Goal: Task Accomplishment & Management: Use online tool/utility

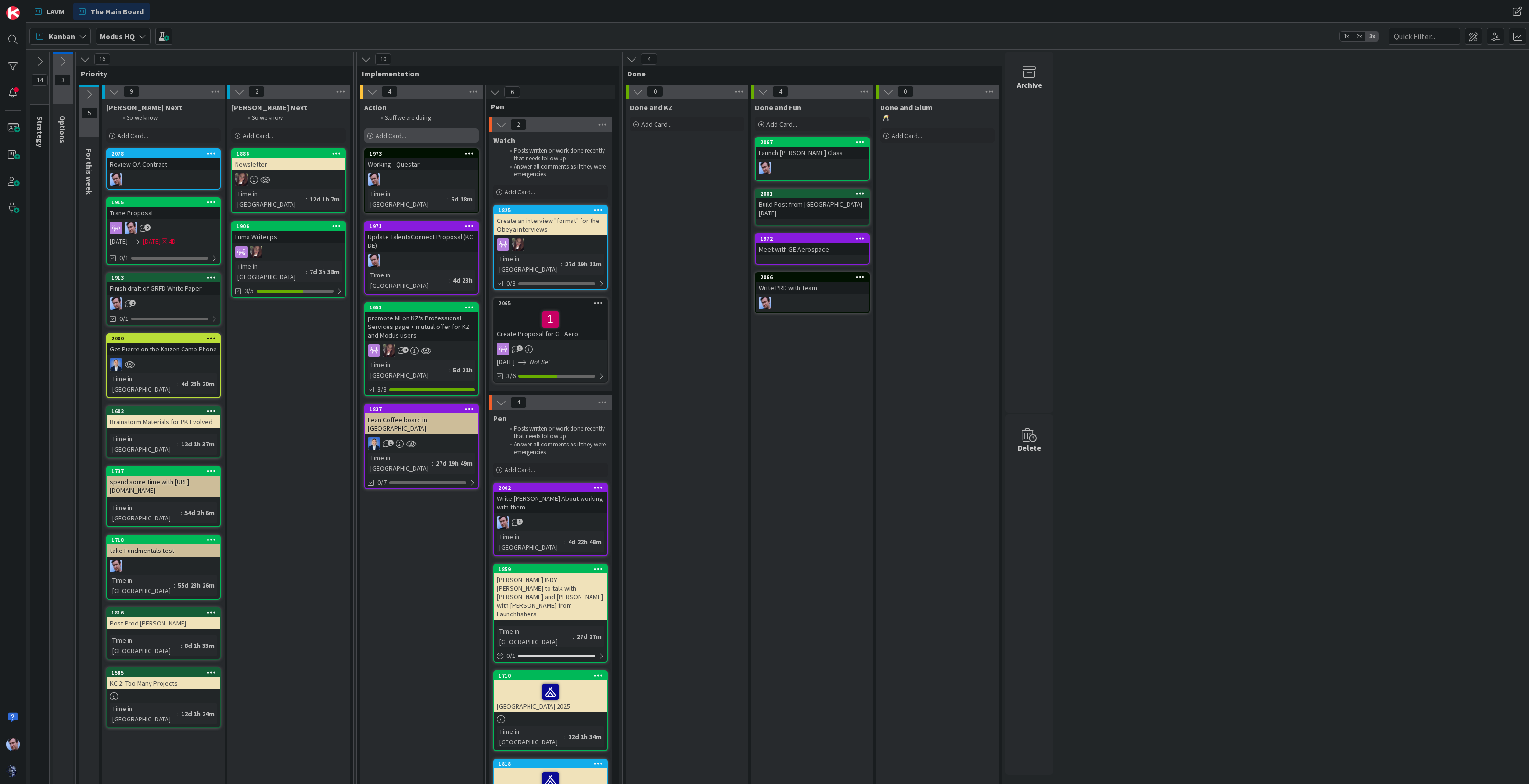
click at [381, 135] on span "Add Card..." at bounding box center [391, 135] width 30 height 8
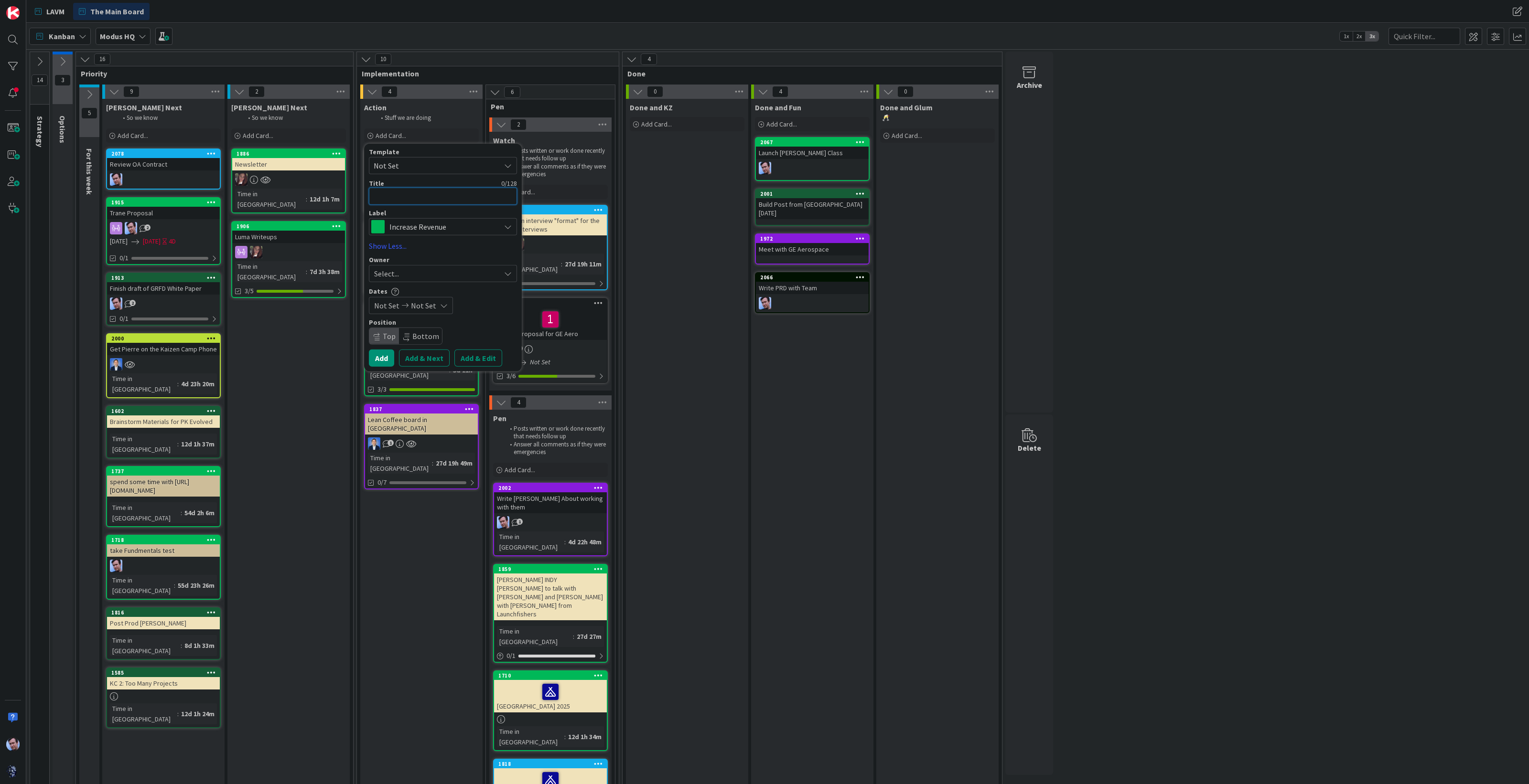
type textarea "W"
type textarea "x"
type textarea "Wr"
type textarea "x"
type textarea "Wri"
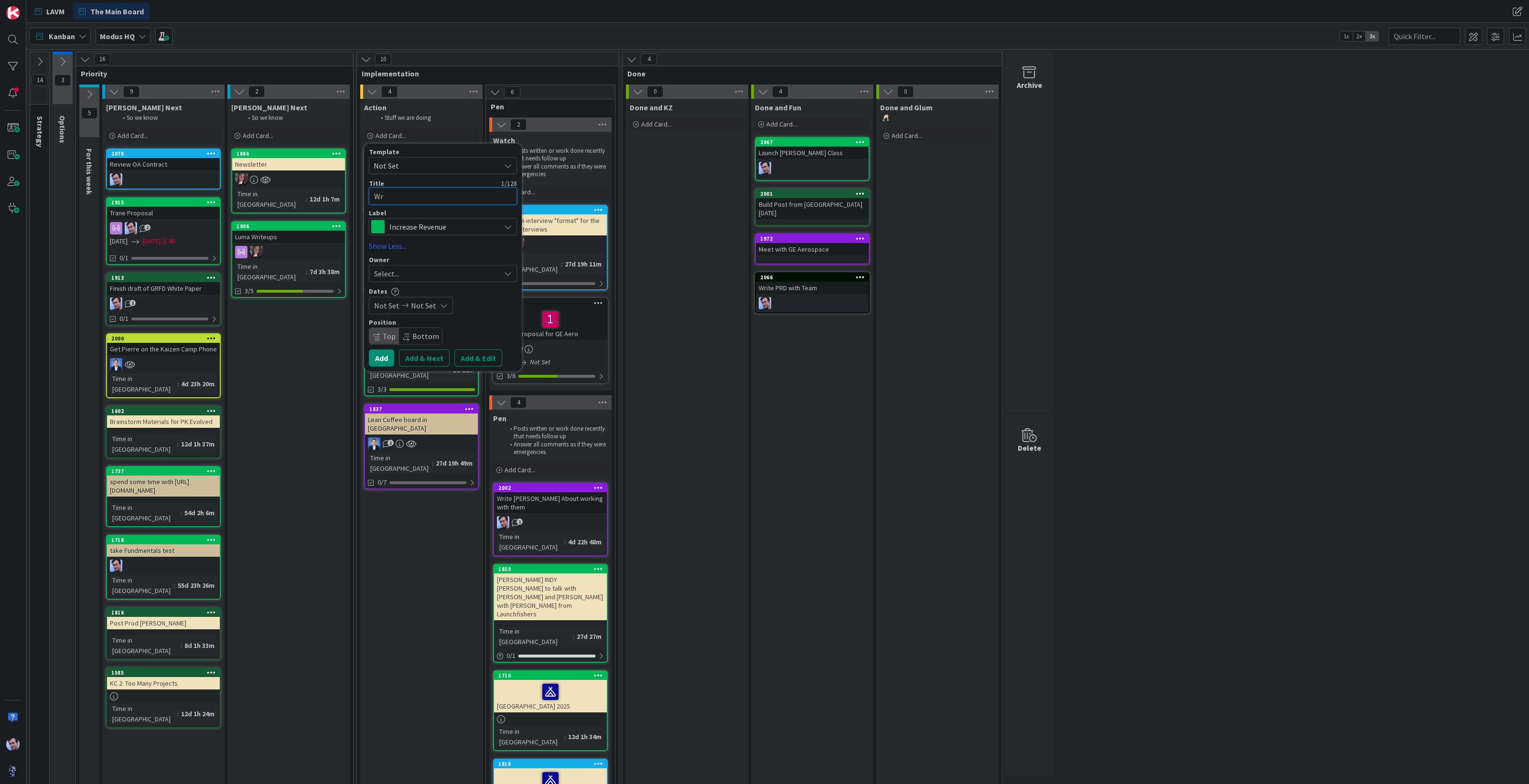
type textarea "x"
type textarea "Writ"
type textarea "x"
type textarea "Write"
type textarea "x"
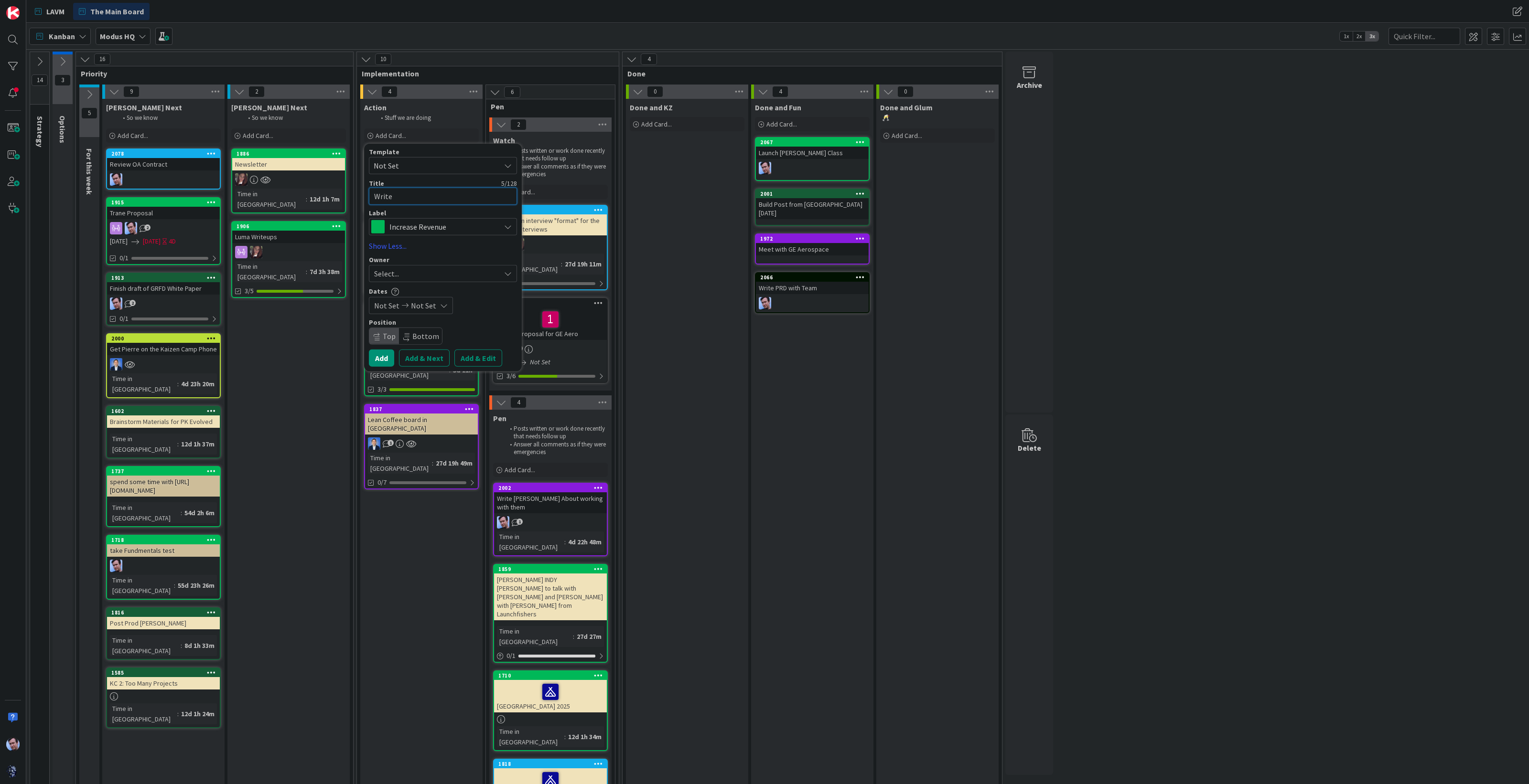
type textarea "Write"
type textarea "x"
type textarea "Write P"
type textarea "x"
type textarea "Write PR"
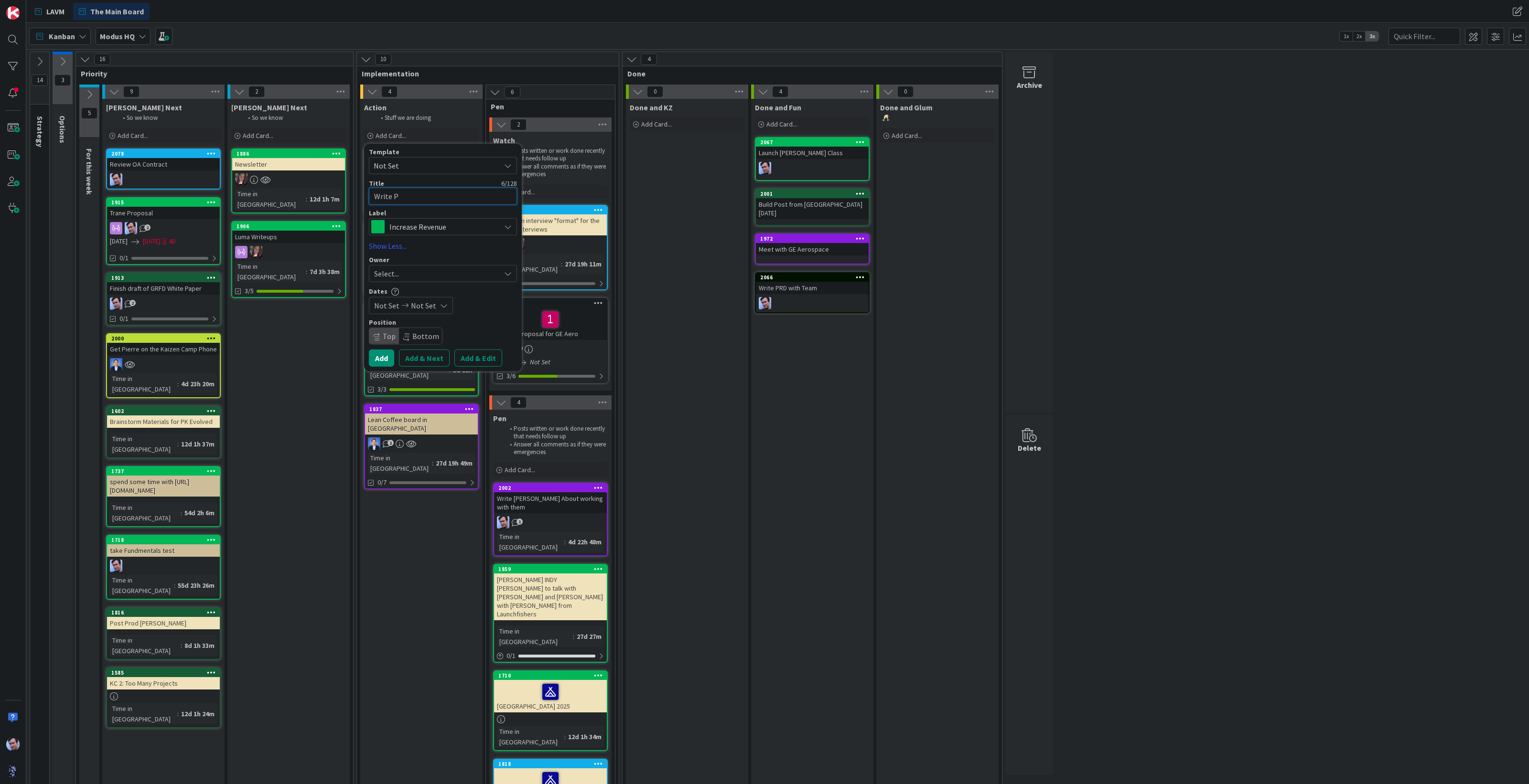
type textarea "x"
type textarea "Write PRD"
type textarea "x"
type textarea "Write PRD"
type textarea "x"
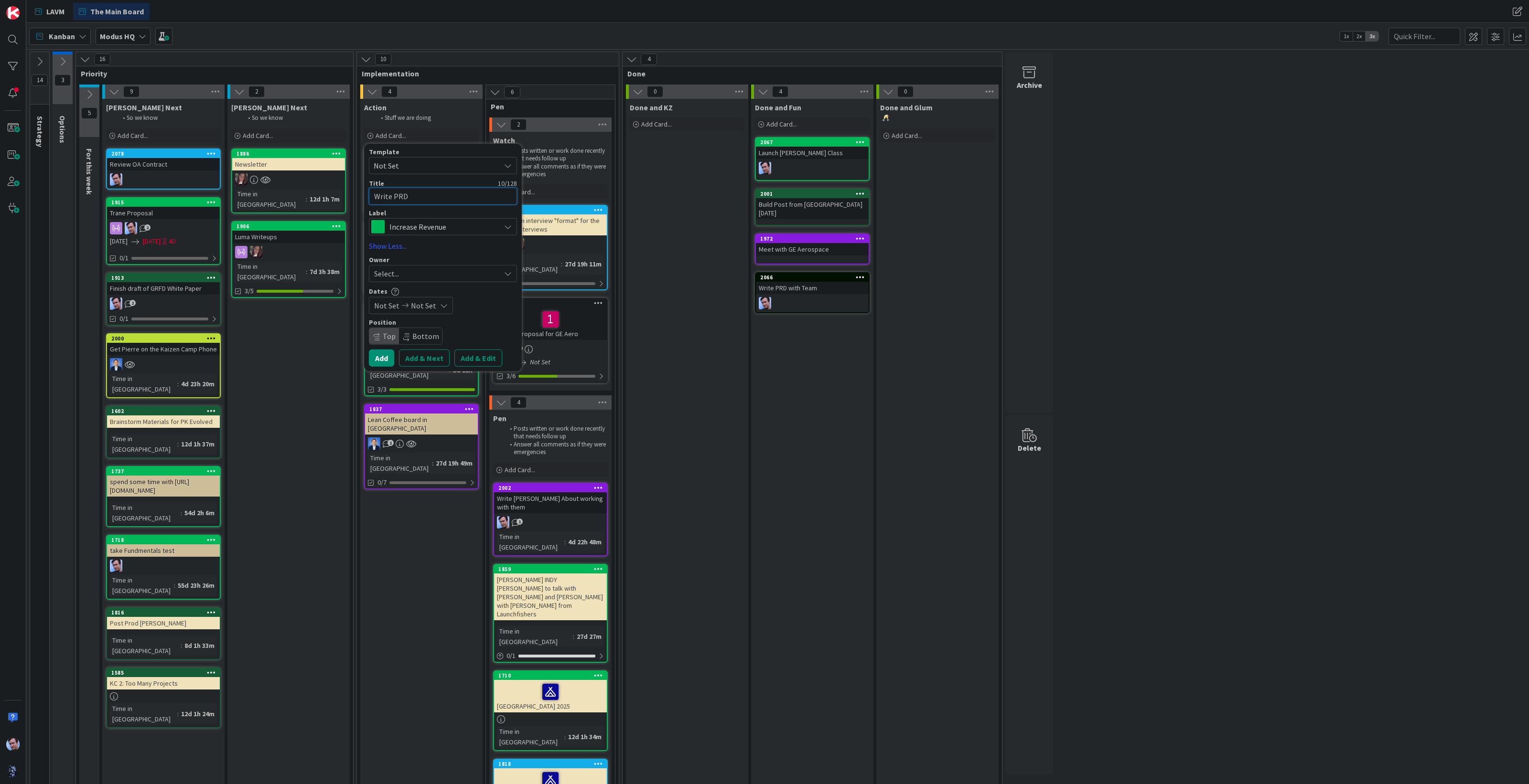
type textarea "Write PRD D"
type textarea "x"
type textarea "Write PRD Di"
type textarea "x"
type textarea "Write PRD Dis"
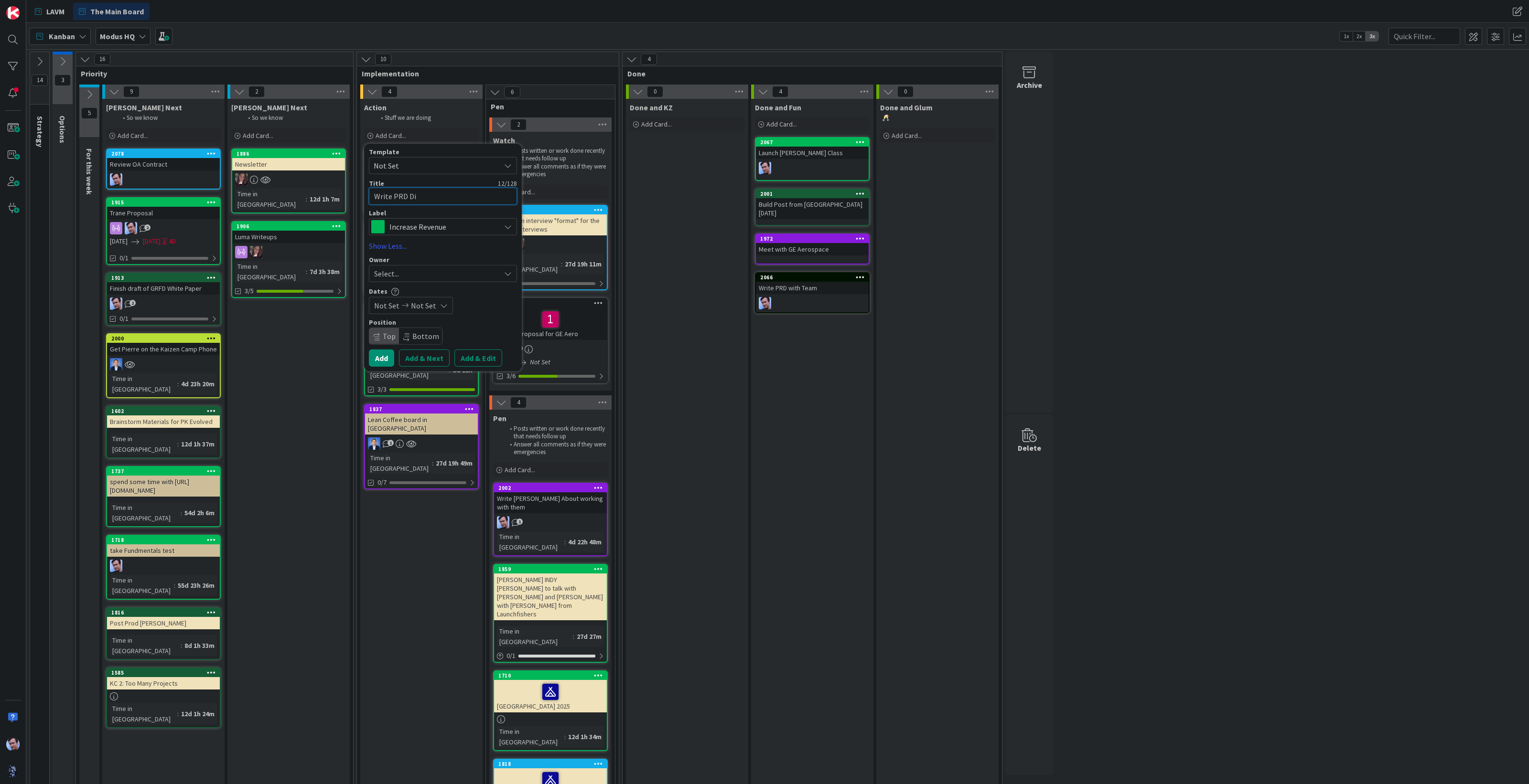
type textarea "x"
type textarea "Write PRD Dist"
type textarea "x"
type textarea "Write PRD Distr"
type textarea "x"
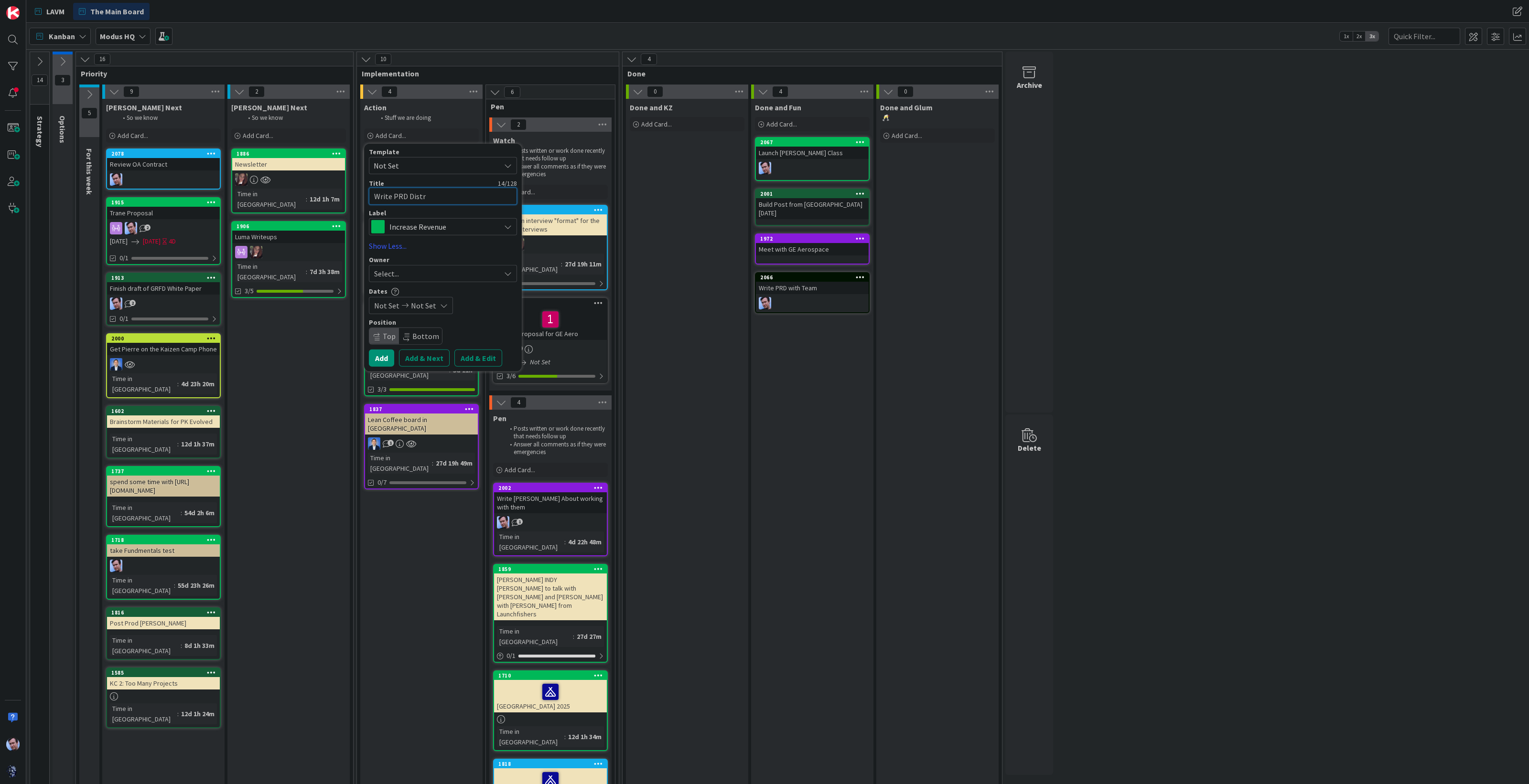
type textarea "Write PRD Distri"
type textarea "x"
type textarea "Write PRD Distrib"
type textarea "x"
type textarea "Write PRD Distribu"
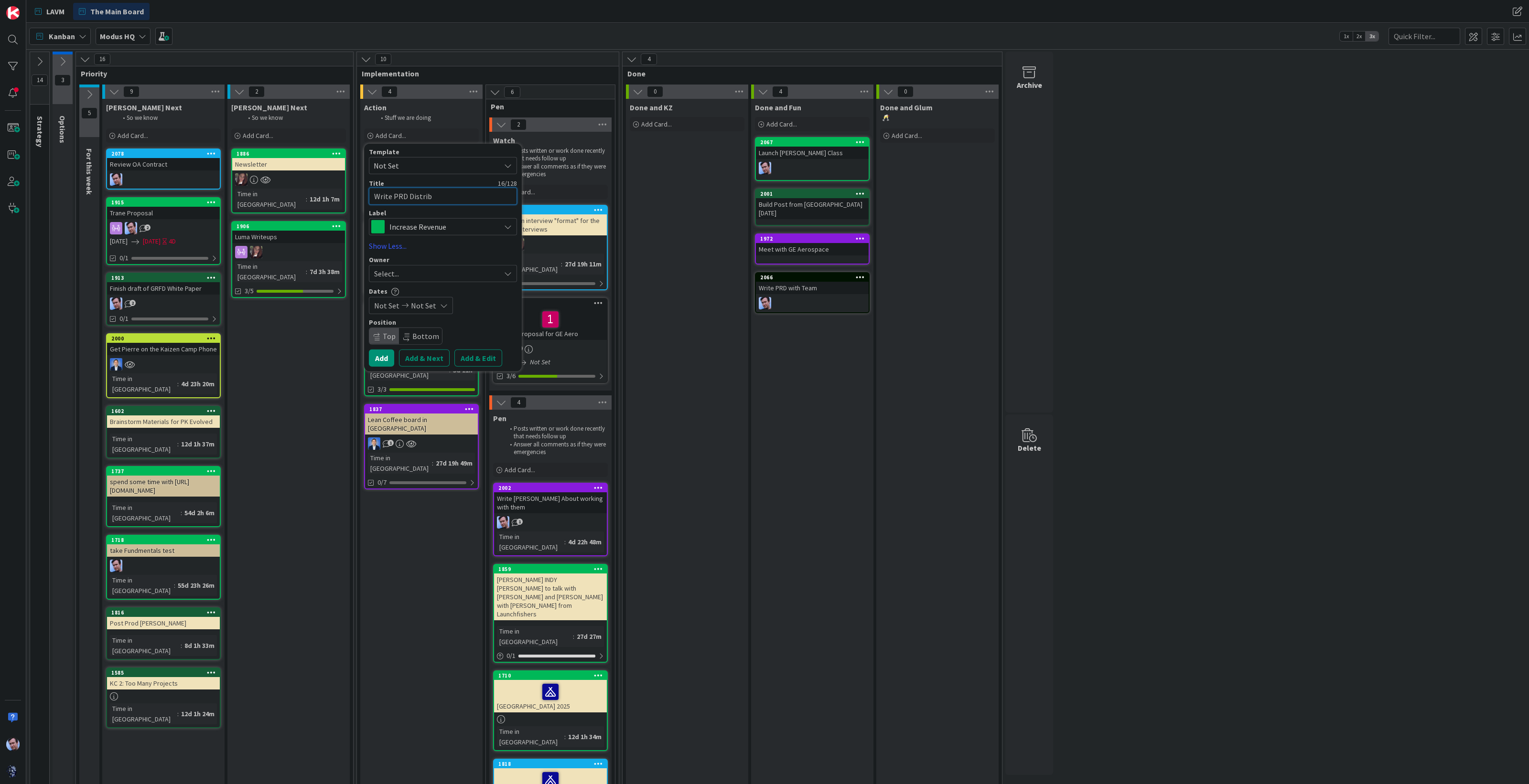
type textarea "x"
type textarea "Write PRD Distribut"
type textarea "x"
type textarea "Write PRD Distributi"
type textarea "x"
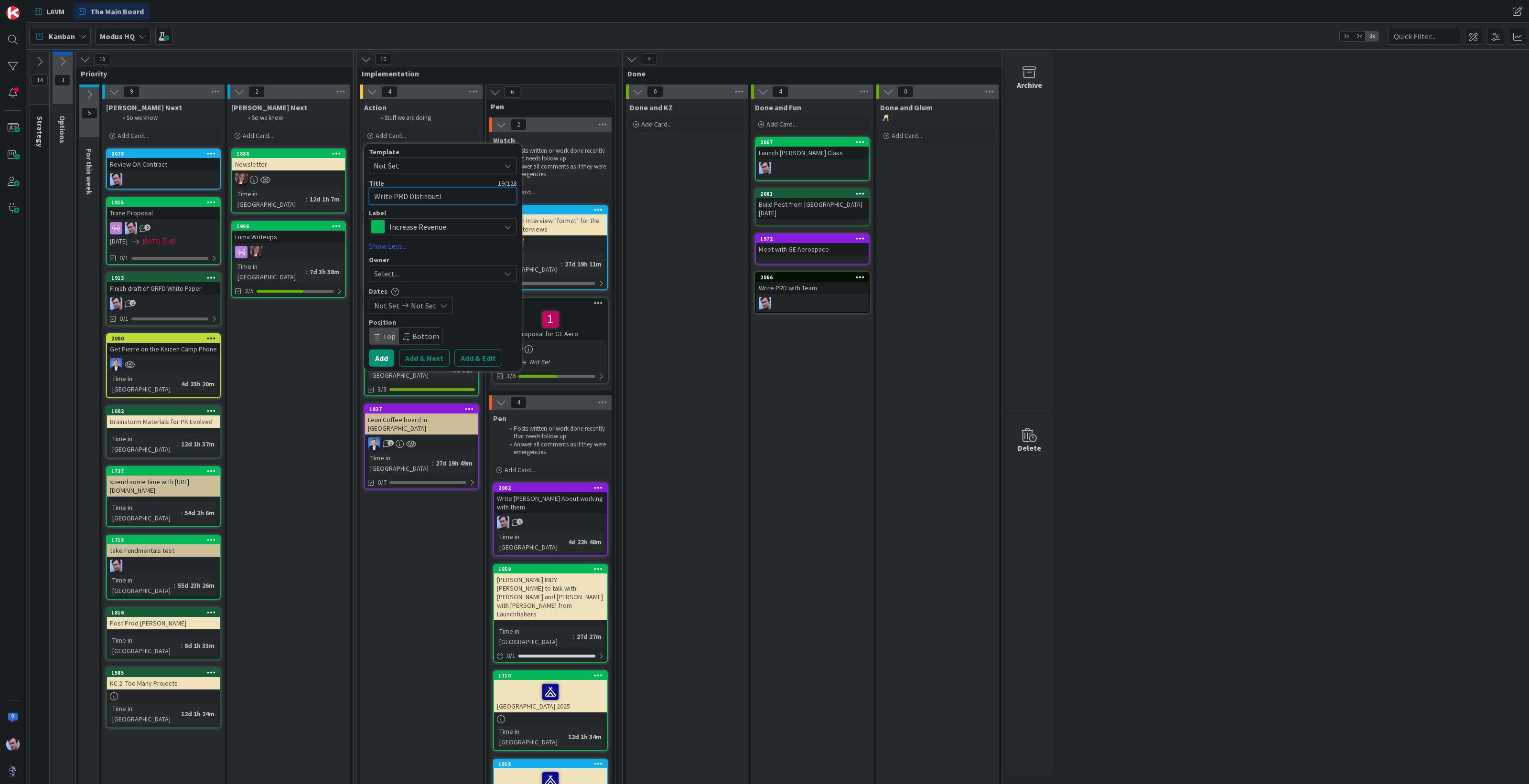
type textarea "Write PRD Distributio"
type textarea "x"
type textarea "Write PRD Distribution"
type textarea "x"
type textarea "Write PRD Distribution"
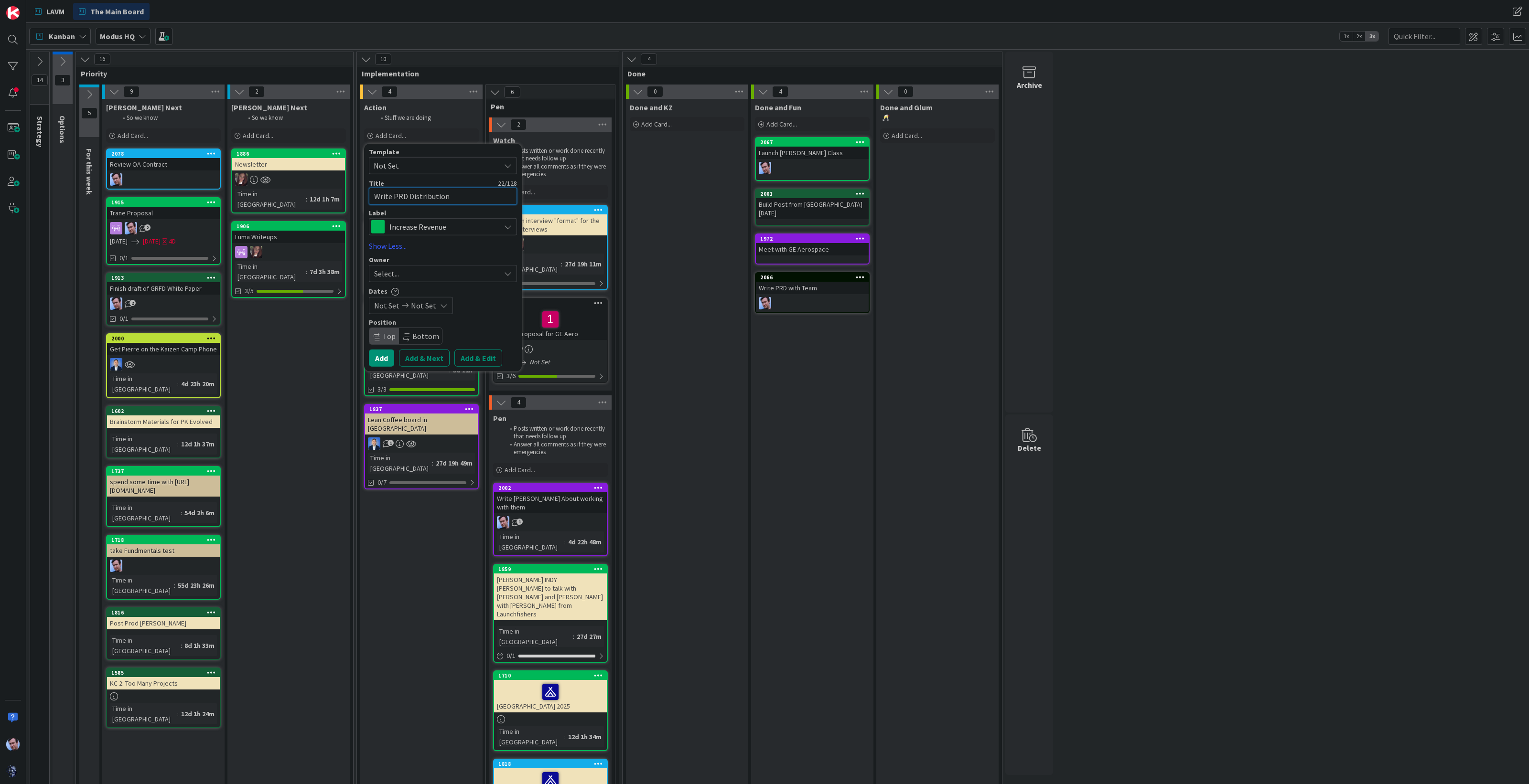
type textarea "x"
type textarea "Write PRD Distribution L"
type textarea "x"
type textarea "Write PRD Distribution Le"
type textarea "x"
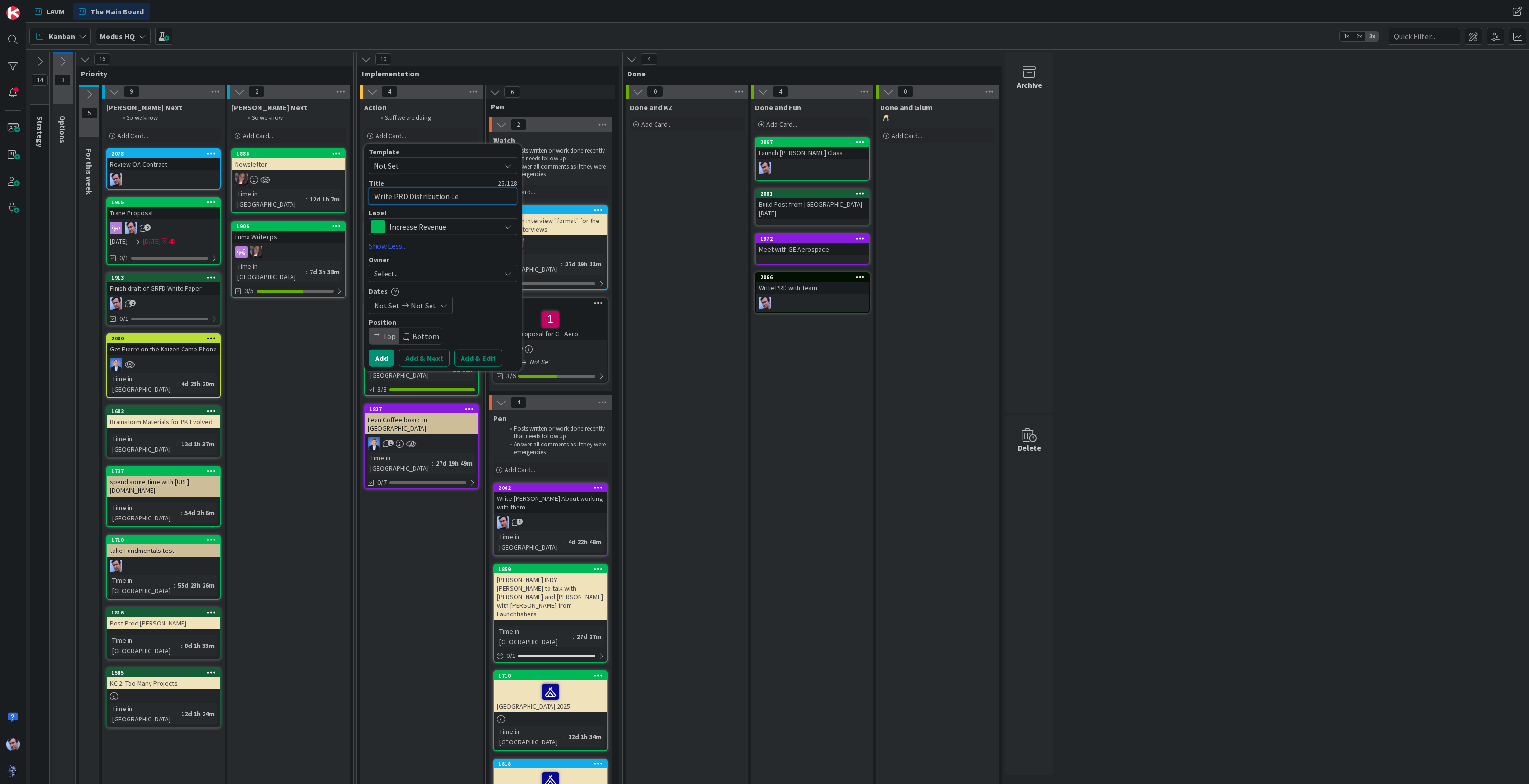
type textarea "Write PRD Distribution Let"
type textarea "x"
type textarea "Write PRD Distribution Lett"
type textarea "x"
type textarea "Write PRD Distribution Lette"
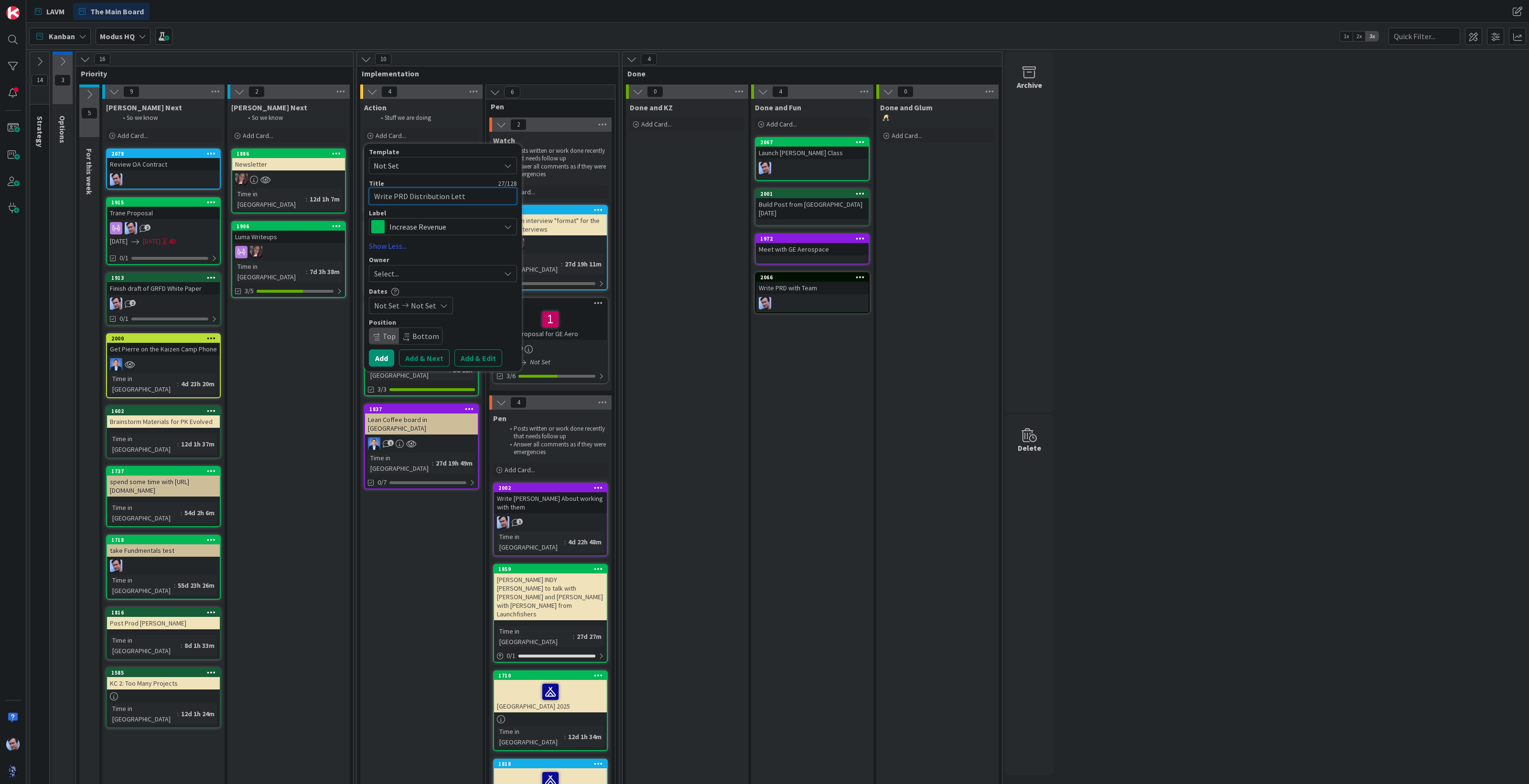
type textarea "x"
type textarea "Write PRD Distribution Letter"
type textarea "x"
type textarea "Write PRD Distribution Letter"
click at [471, 213] on div "Label" at bounding box center [443, 213] width 148 height 6
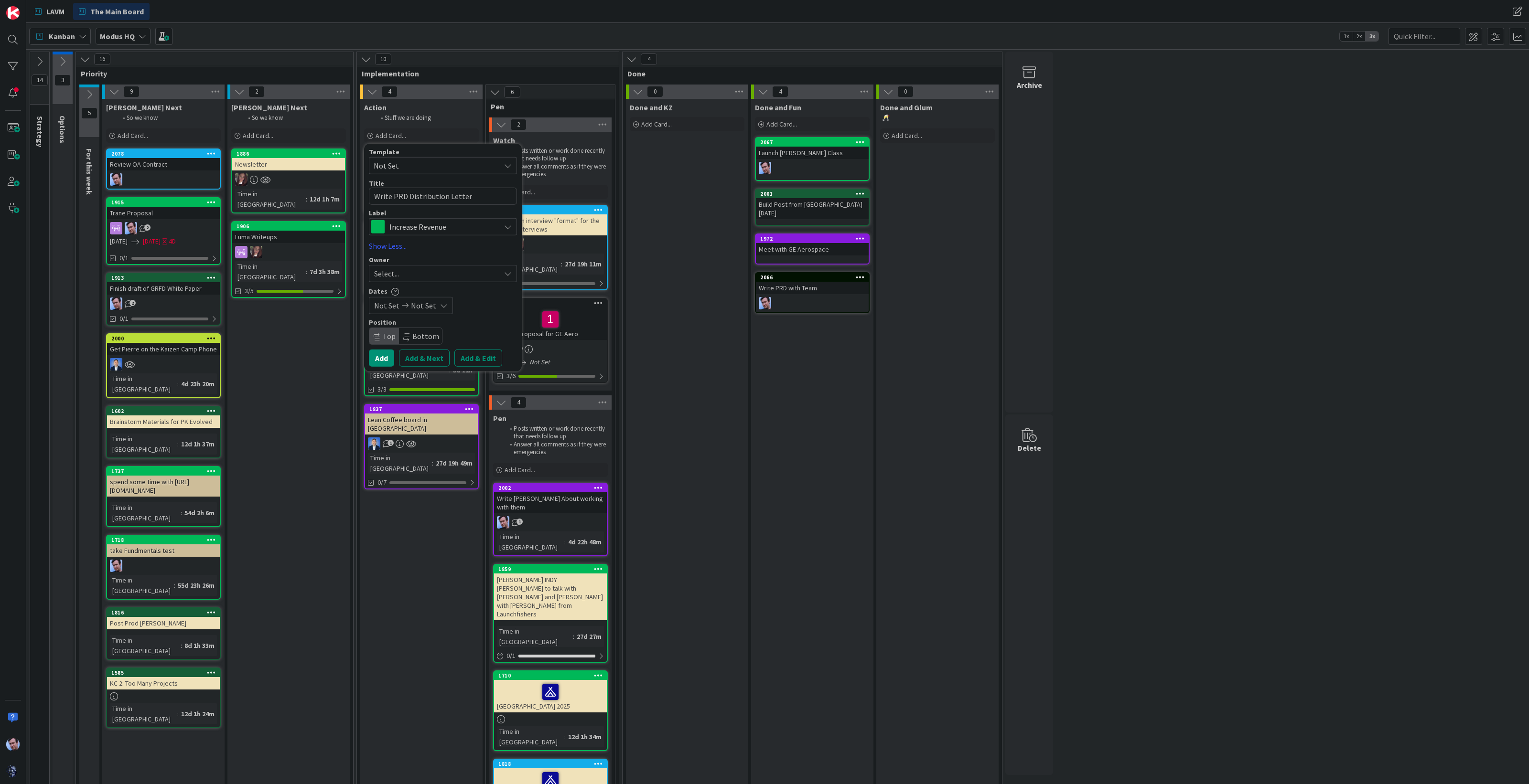
click at [468, 223] on span "Increase Revenue" at bounding box center [442, 227] width 106 height 14
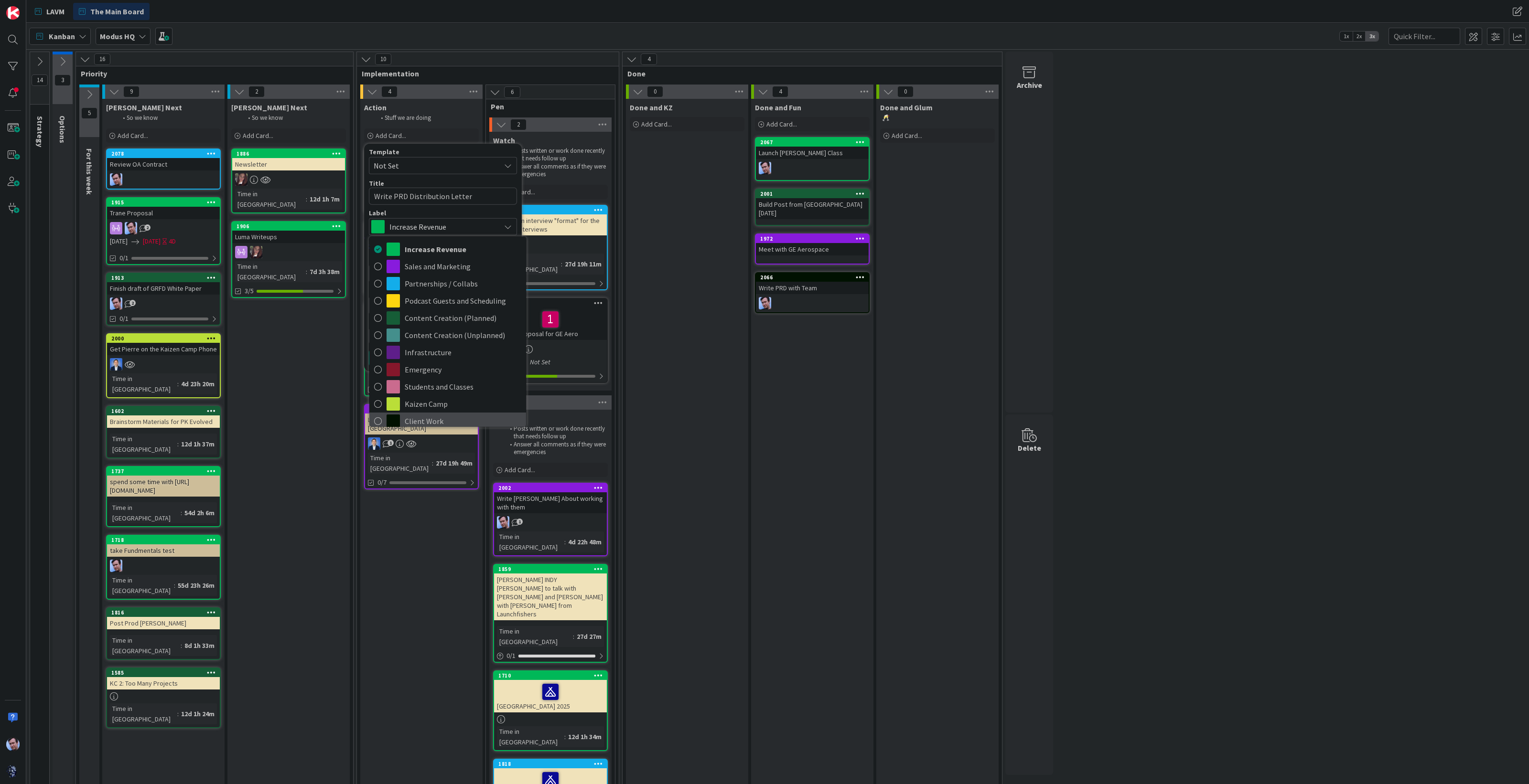
click at [429, 425] on span "Client Work" at bounding box center [463, 421] width 117 height 14
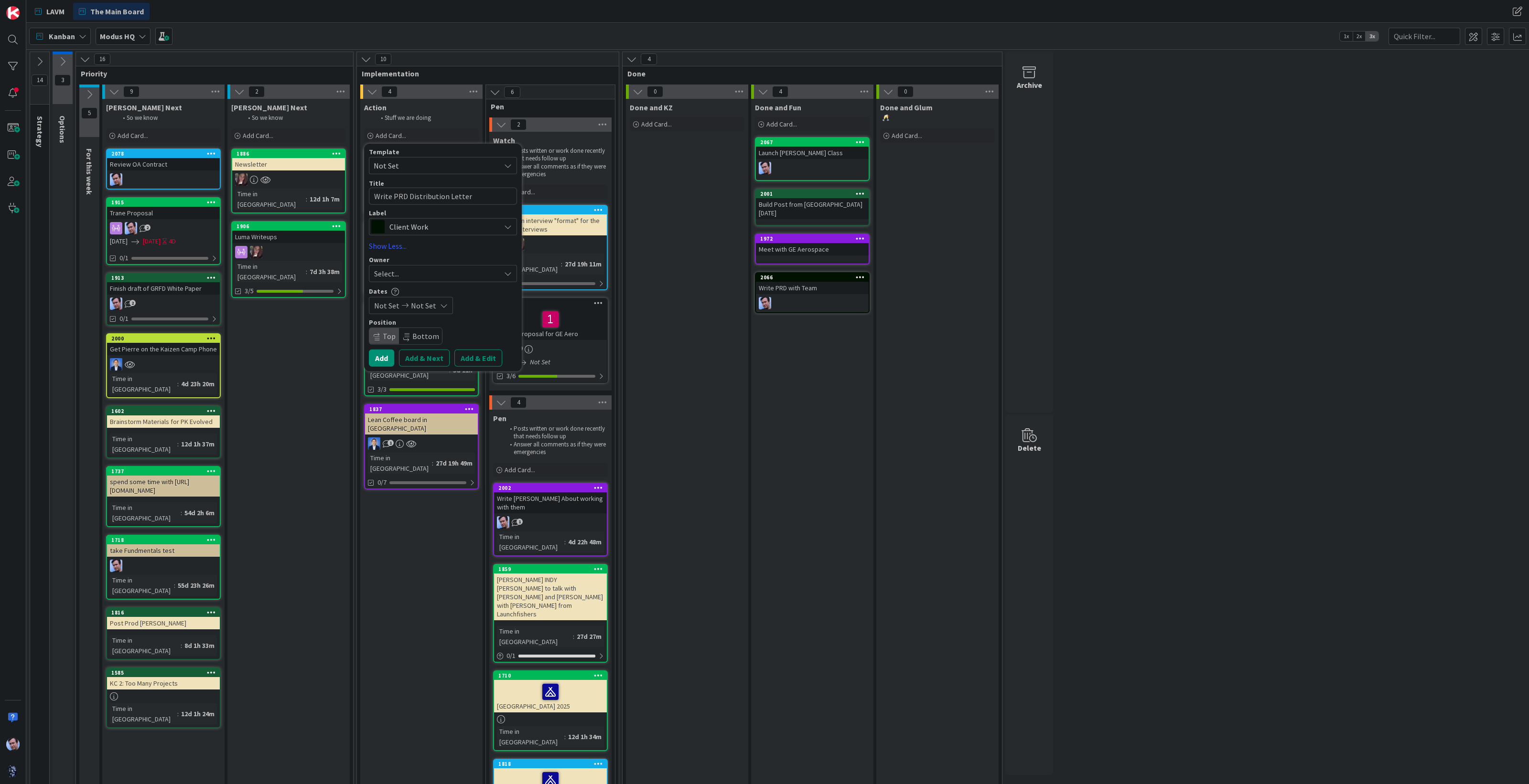
click at [418, 278] on div "Select..." at bounding box center [437, 274] width 126 height 12
click at [425, 353] on span "[PERSON_NAME]" at bounding box center [429, 354] width 47 height 14
type textarea "x"
click at [381, 355] on button "Add" at bounding box center [381, 358] width 25 height 17
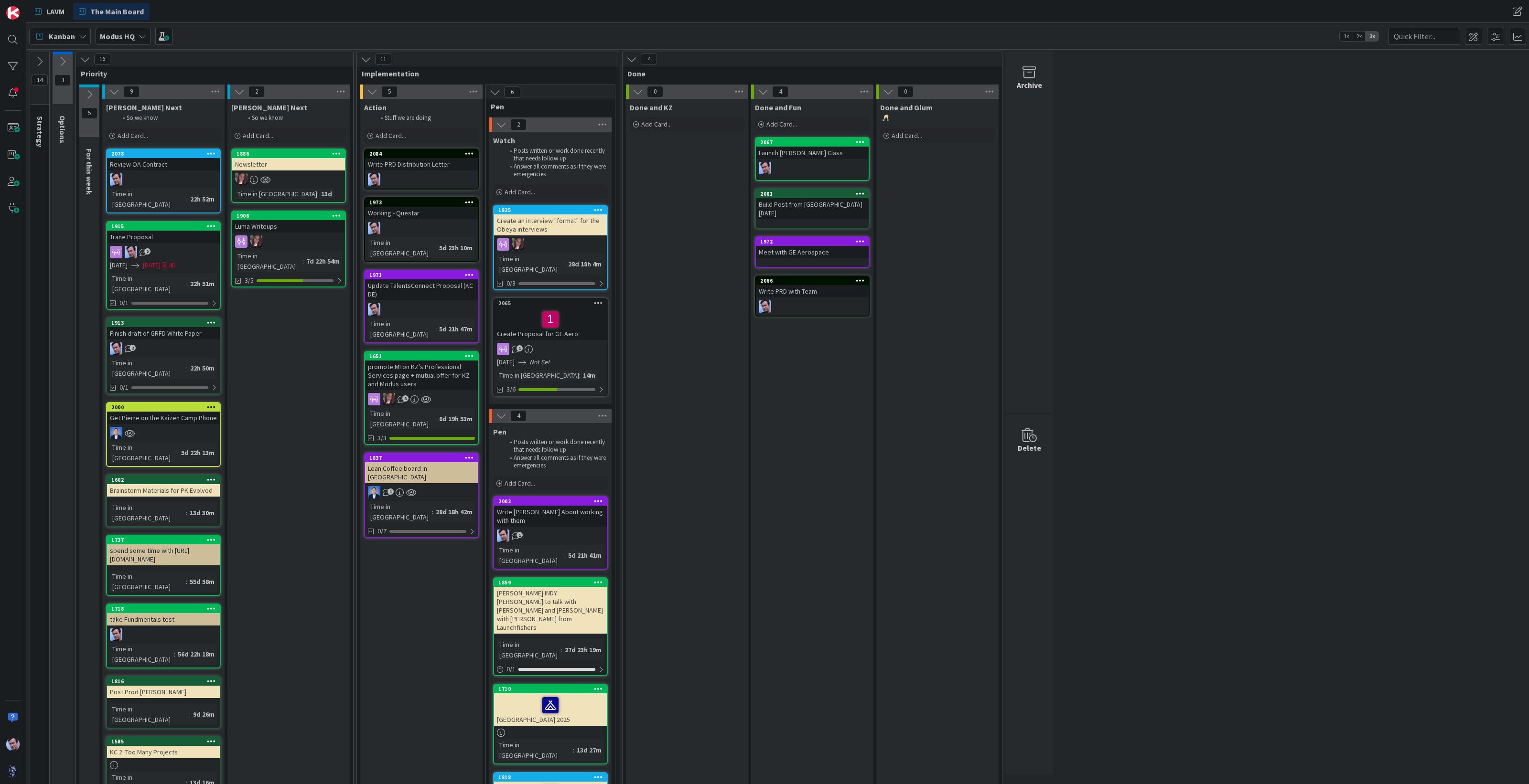
click at [413, 282] on div "Update TalentsConnect Proposal (KC DE)" at bounding box center [422, 290] width 113 height 21
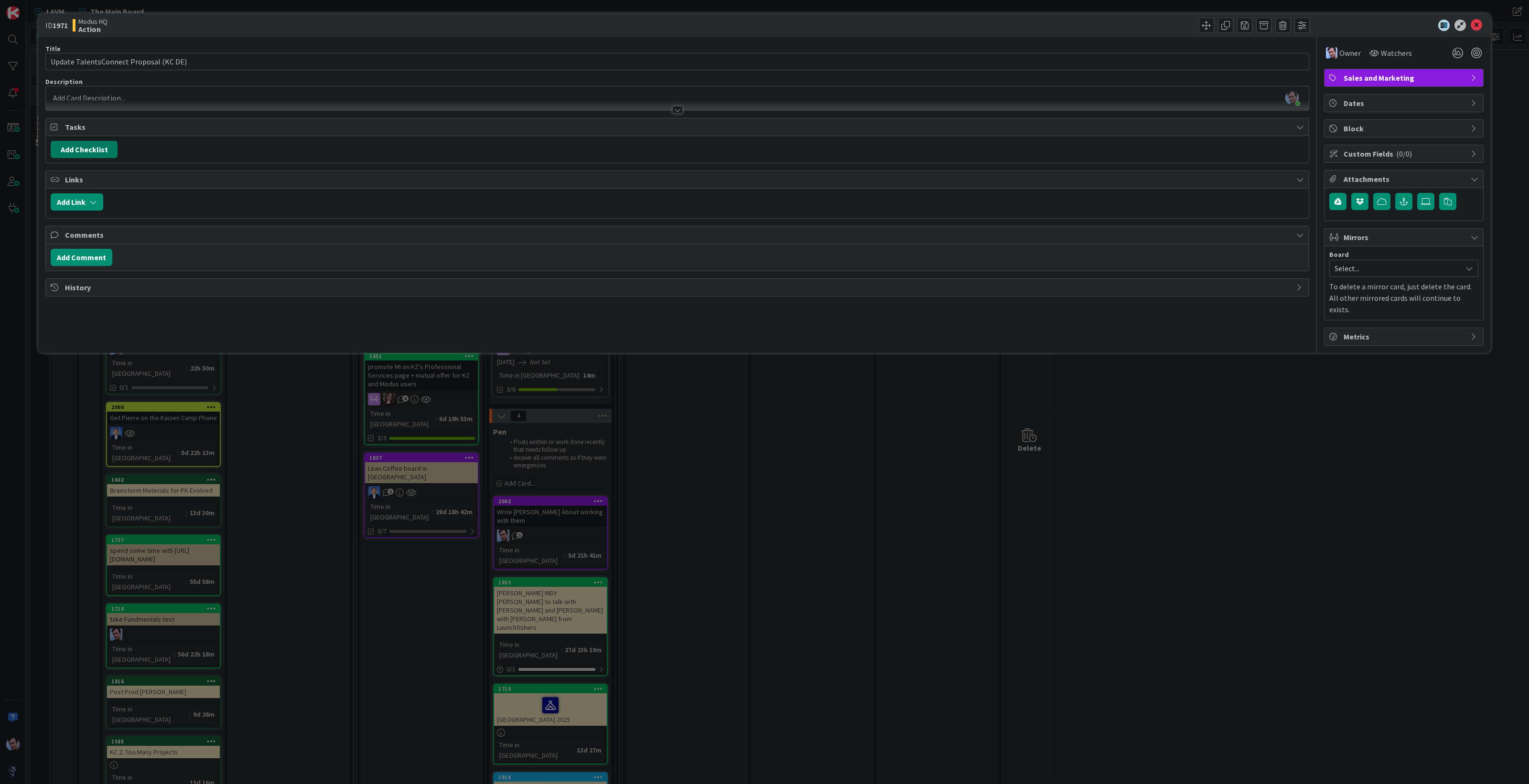
click at [79, 145] on button "Add Checklist" at bounding box center [84, 150] width 67 height 17
type input "Update TC Proposal"
click at [61, 225] on div "Checklist Name (needed before adding tasks) 18 / 64 Update TC Proposal Add Load…" at bounding box center [130, 209] width 148 height 63
click at [70, 223] on button "Add" at bounding box center [68, 217] width 25 height 17
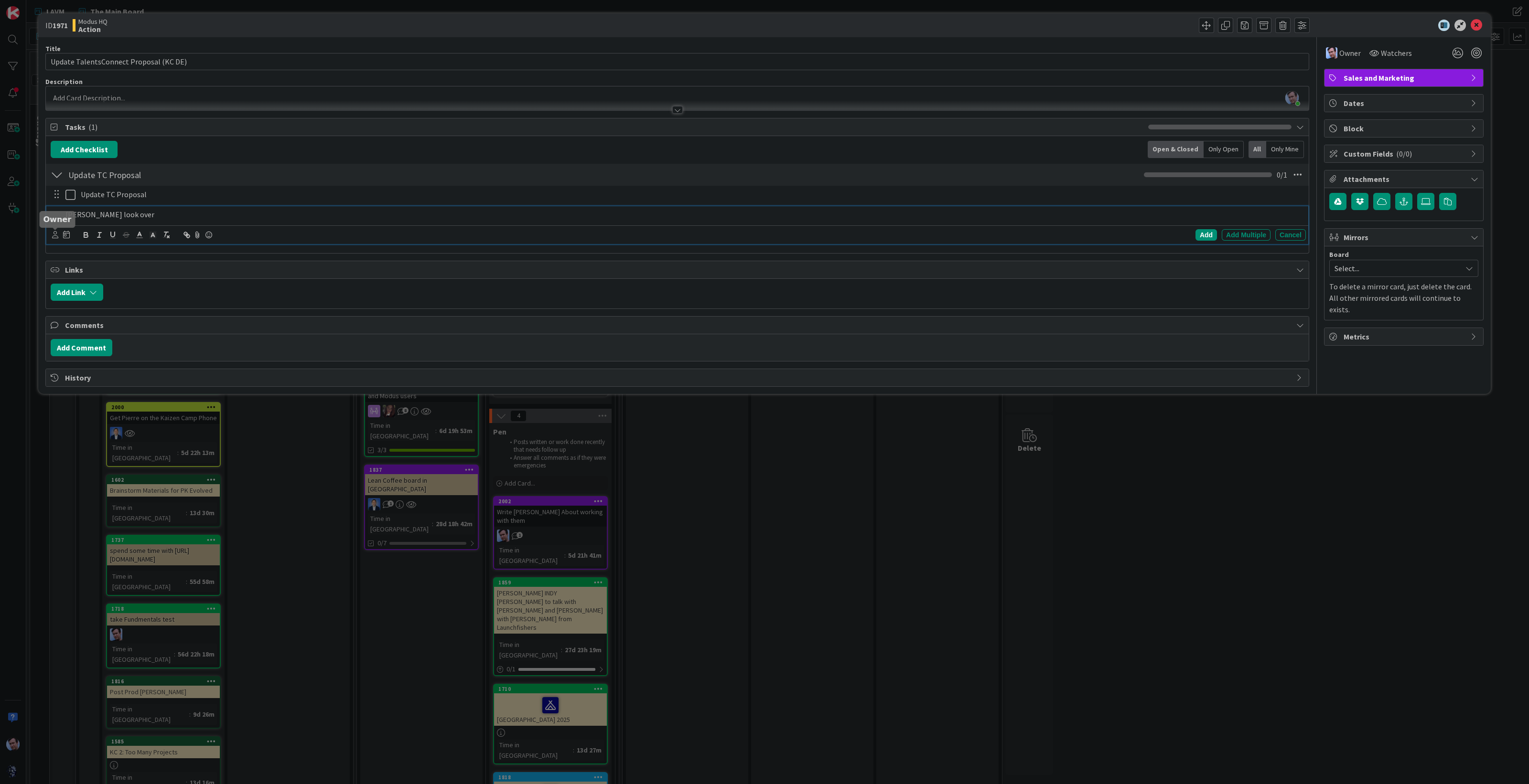
click at [56, 232] on icon at bounding box center [55, 234] width 6 height 7
click at [60, 325] on icon at bounding box center [62, 329] width 8 height 14
click at [1211, 232] on div "Add" at bounding box center [1206, 235] width 21 height 12
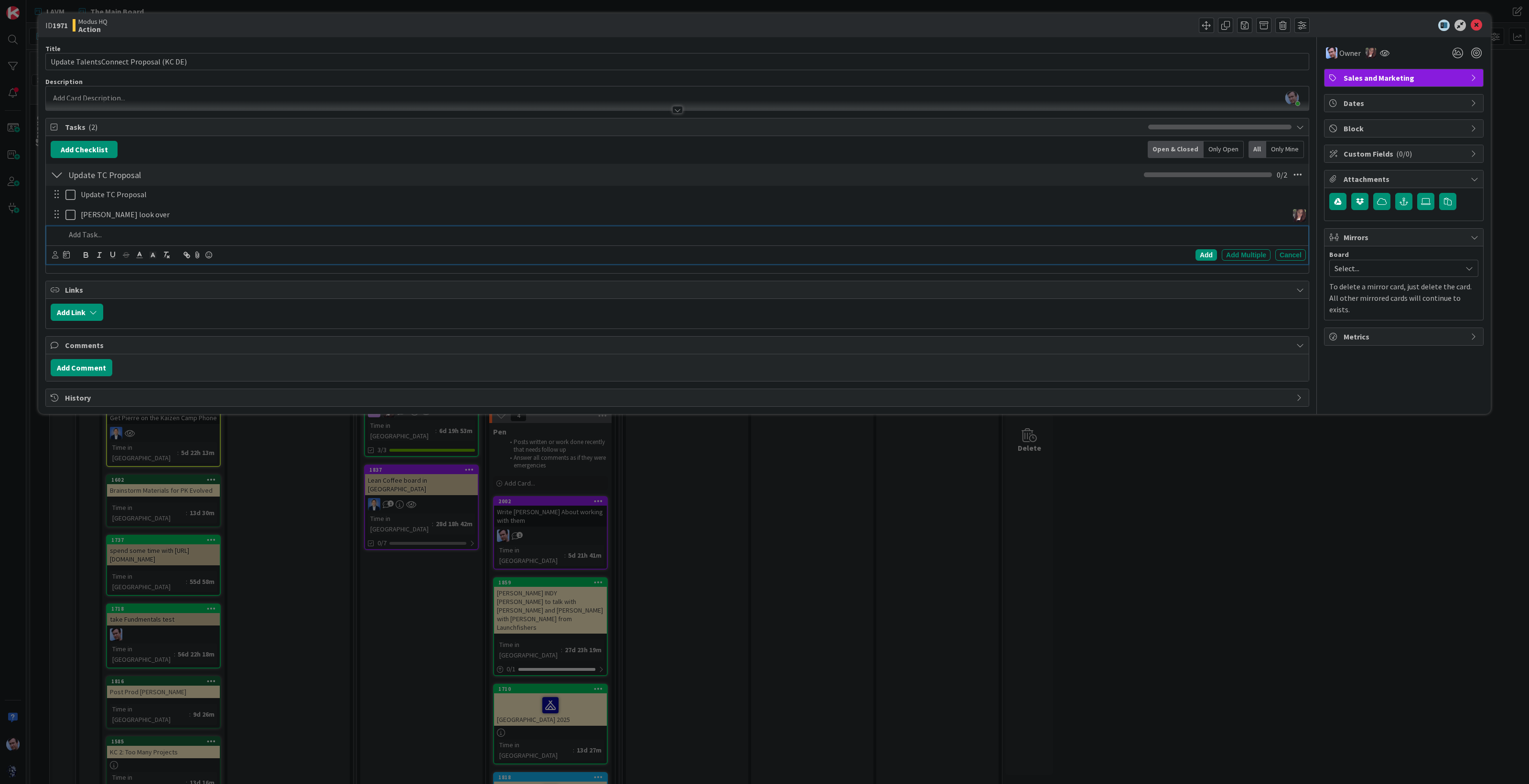
click at [94, 234] on p at bounding box center [683, 234] width 1236 height 11
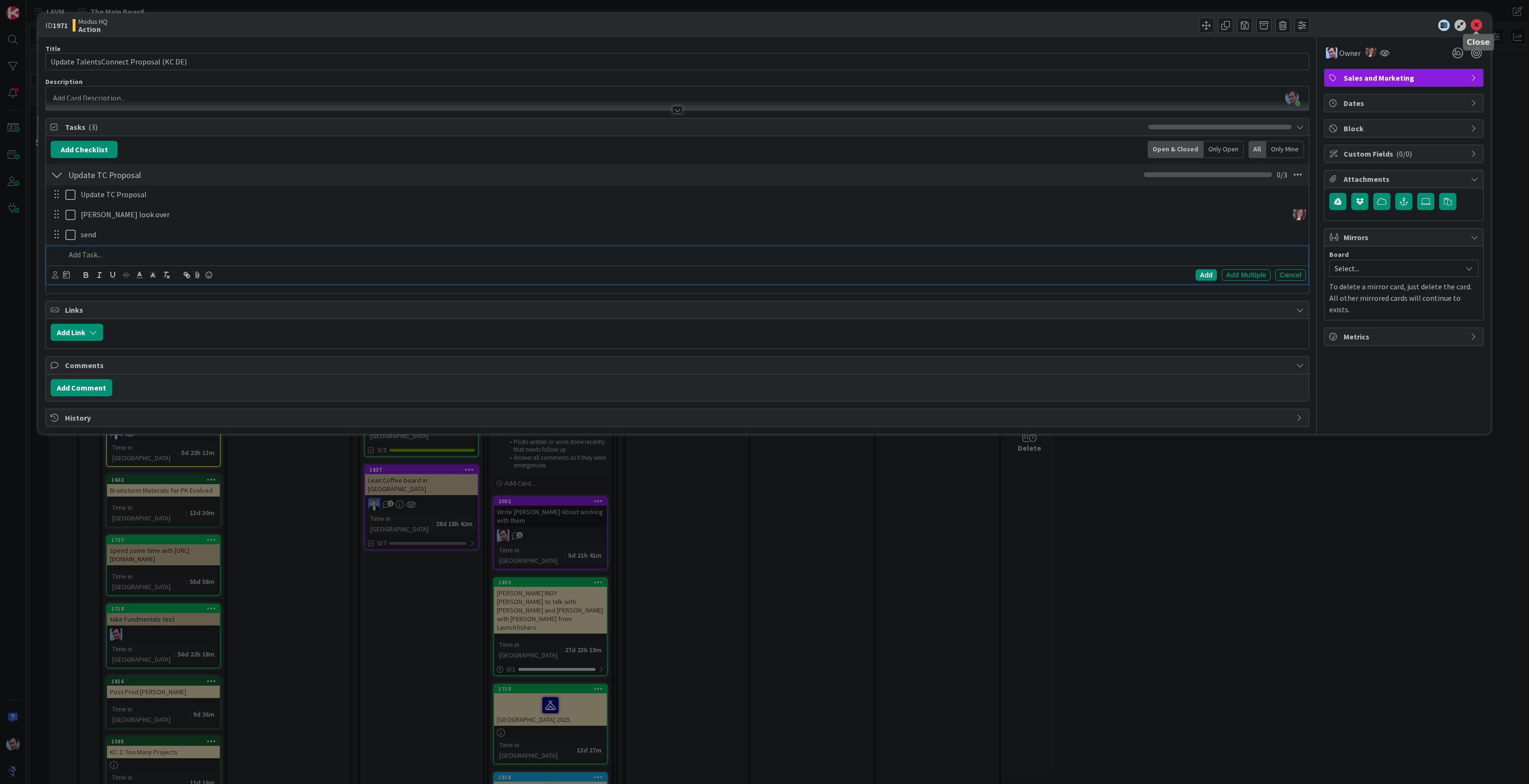
click at [1481, 21] on icon at bounding box center [1477, 25] width 12 height 12
